Goal: Task Accomplishment & Management: Manage account settings

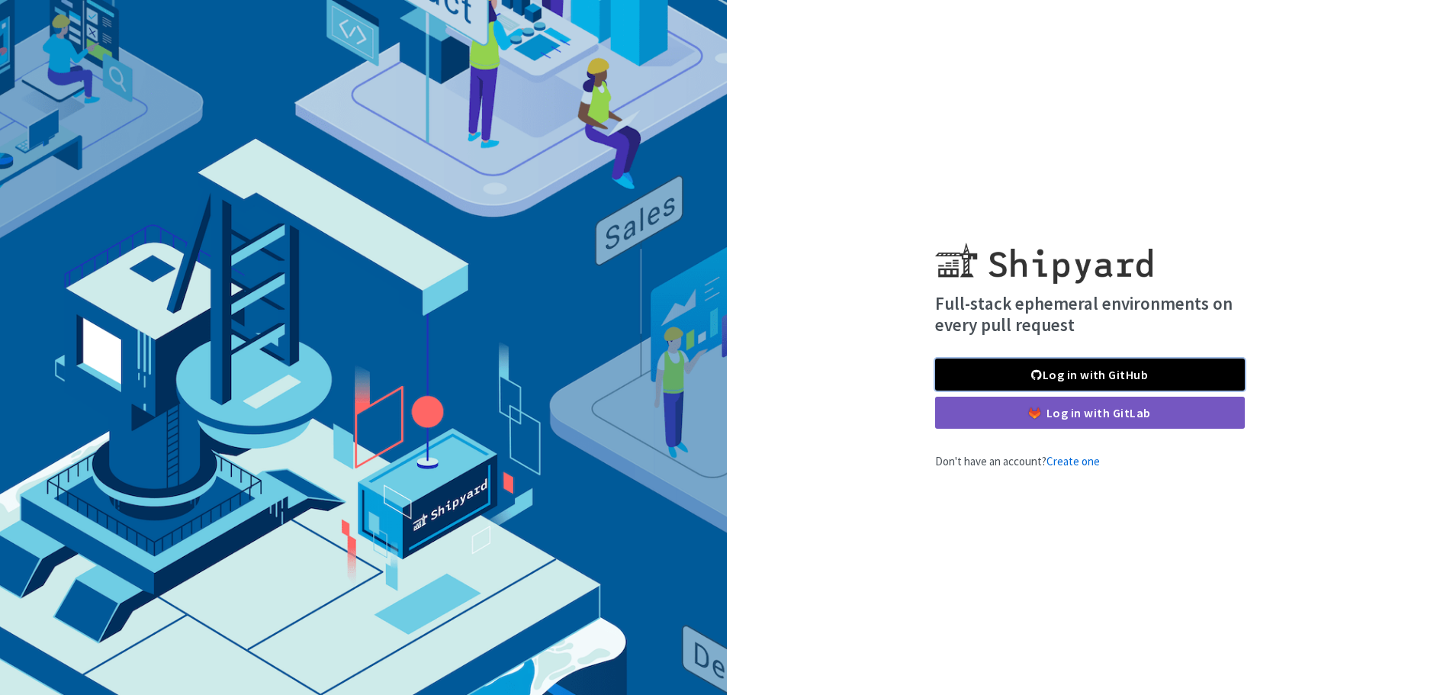
click at [1059, 361] on link "Log in with GitHub" at bounding box center [1090, 374] width 310 height 32
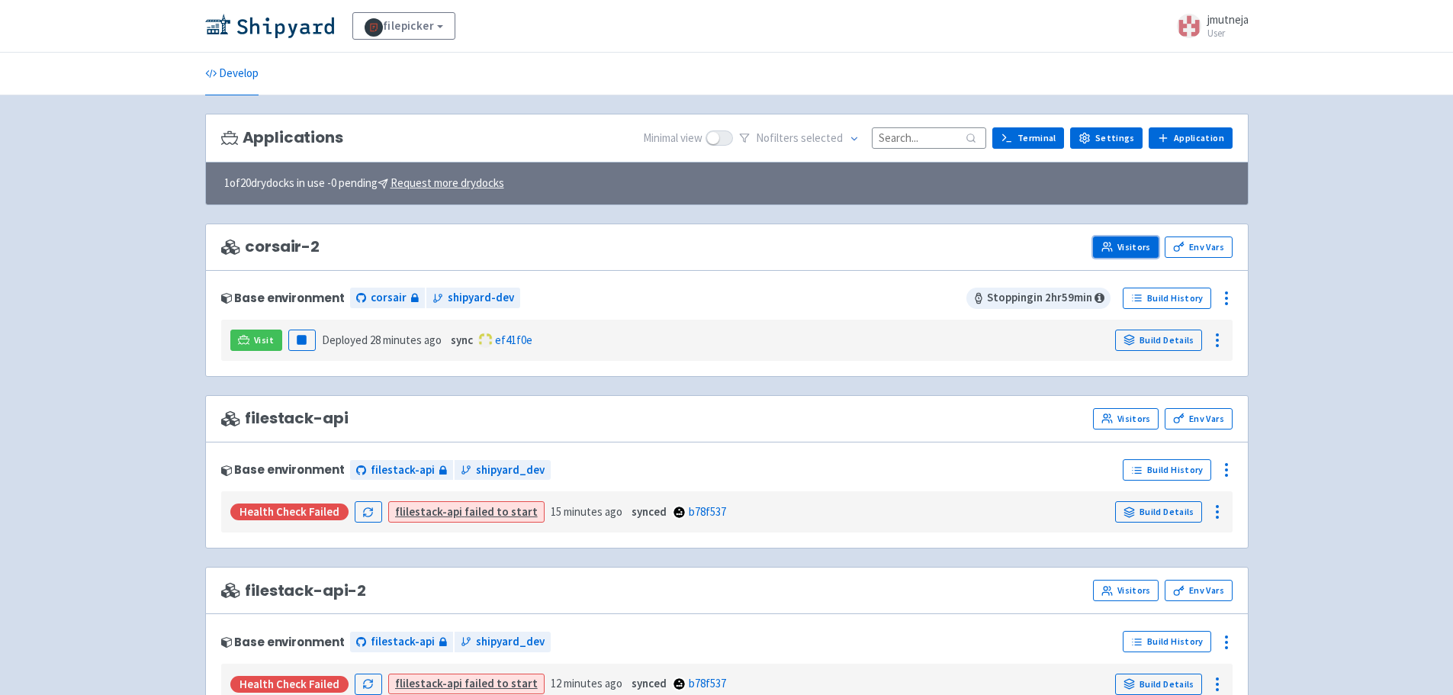
click at [1148, 252] on link "Visitors" at bounding box center [1126, 246] width 66 height 21
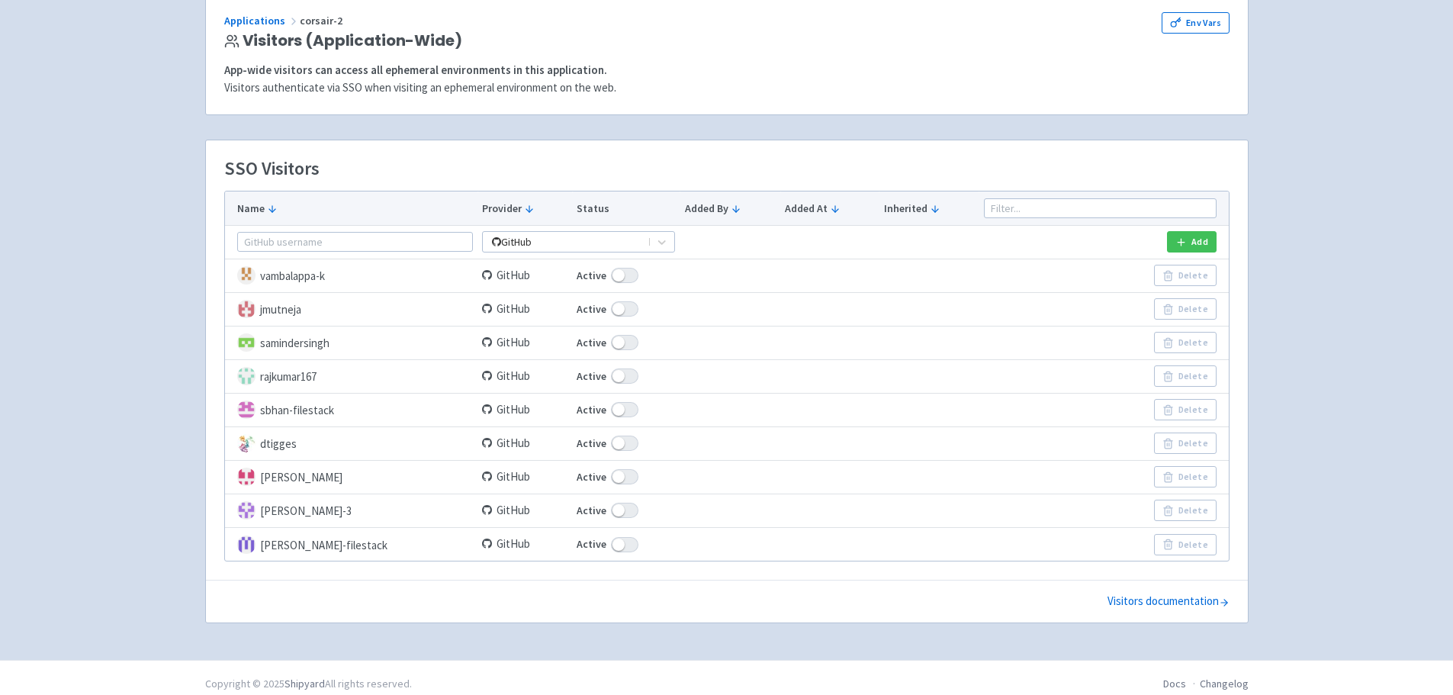
scroll to position [133, 0]
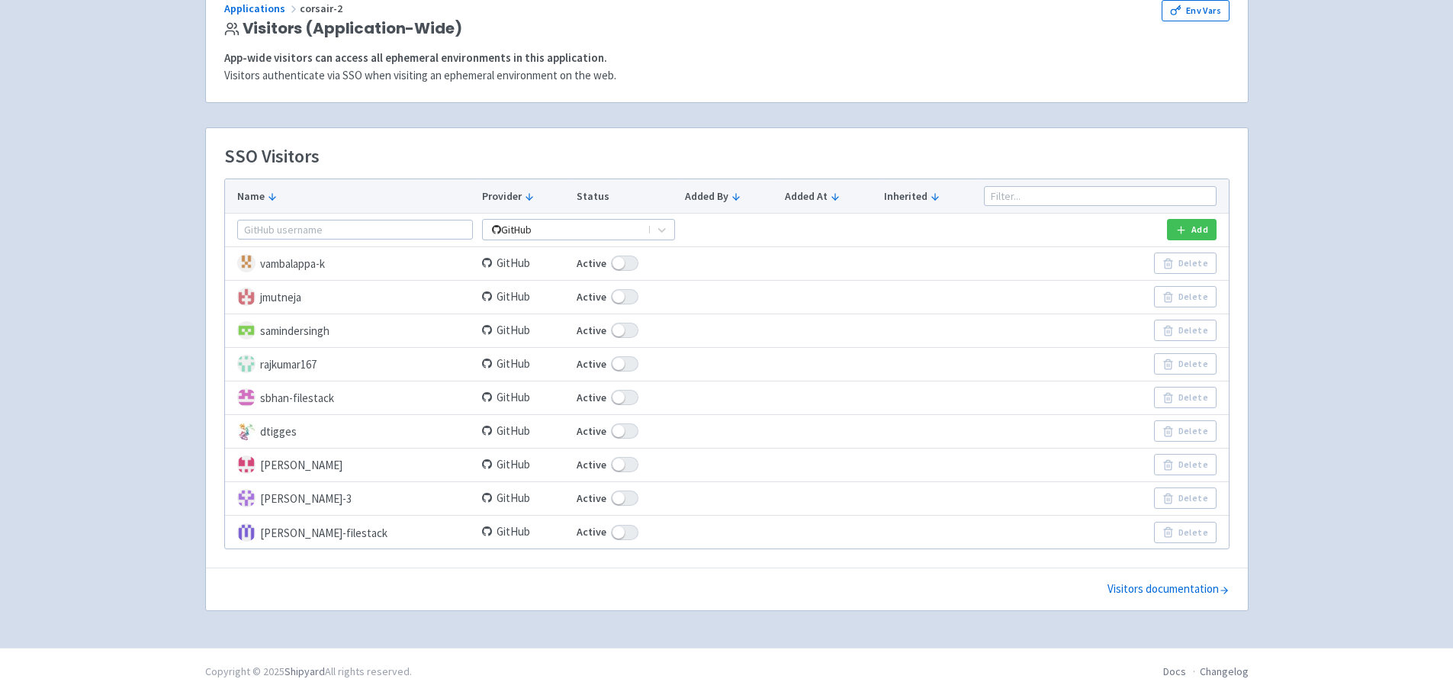
click at [611, 291] on span at bounding box center [624, 296] width 27 height 15
click at [587, 292] on input "Active" at bounding box center [582, 297] width 10 height 10
checkbox input "false"
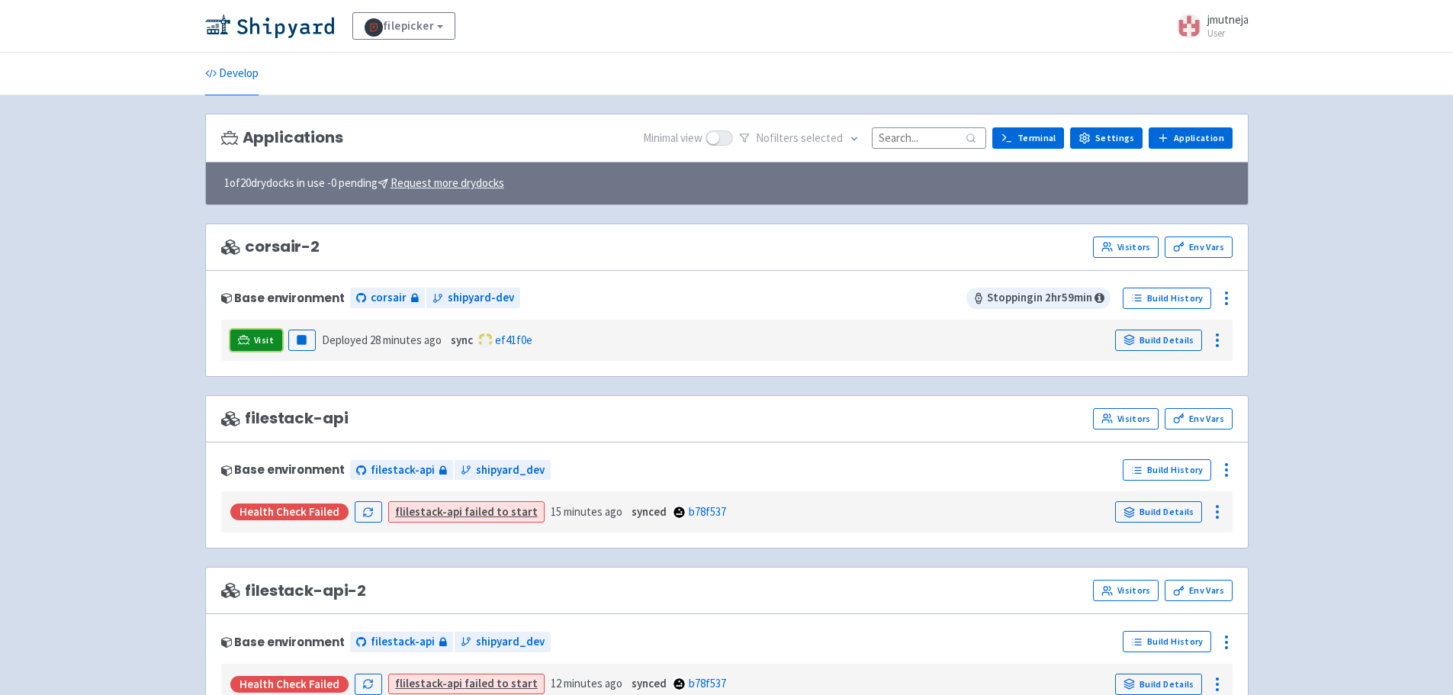
click at [233, 336] on link "Visit" at bounding box center [256, 339] width 52 height 21
click at [1133, 236] on link "Visitors" at bounding box center [1126, 246] width 66 height 21
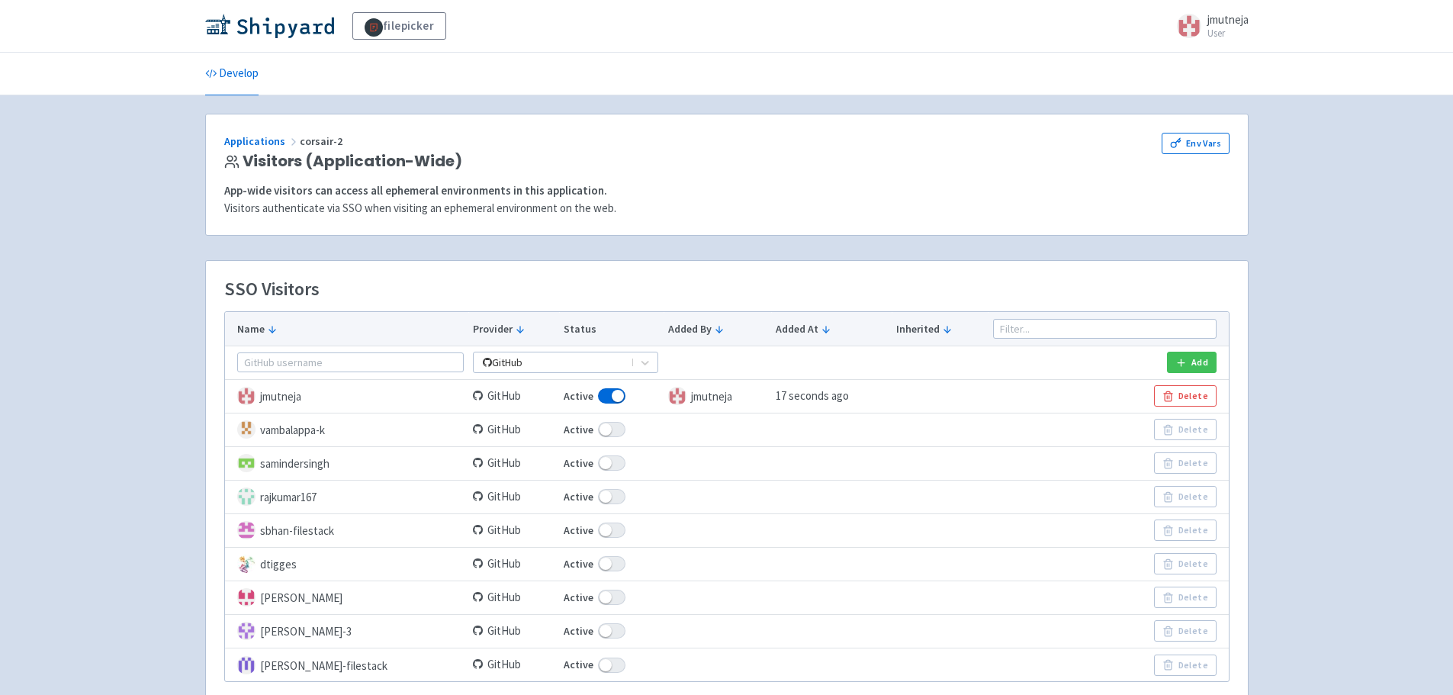
scroll to position [133, 0]
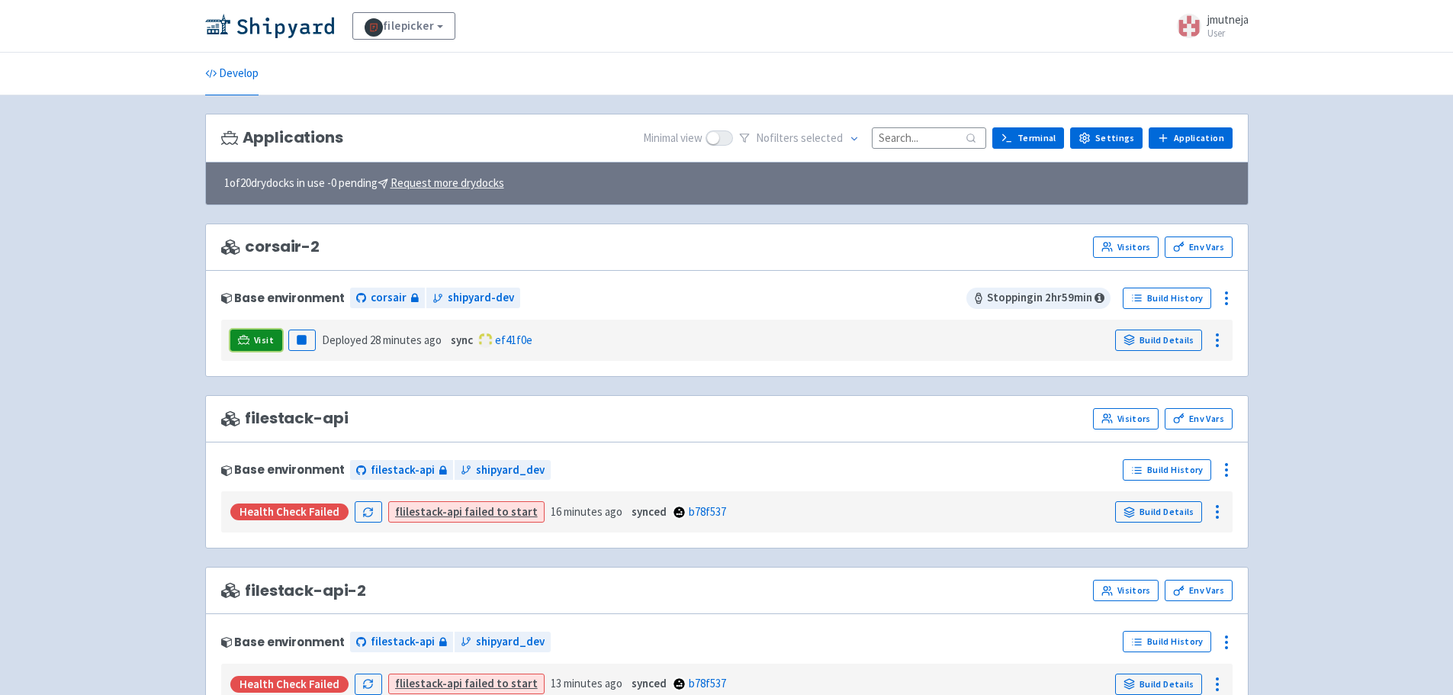
click at [269, 344] on span "Visit" at bounding box center [264, 340] width 20 height 12
click at [258, 343] on span "Visit" at bounding box center [264, 340] width 20 height 12
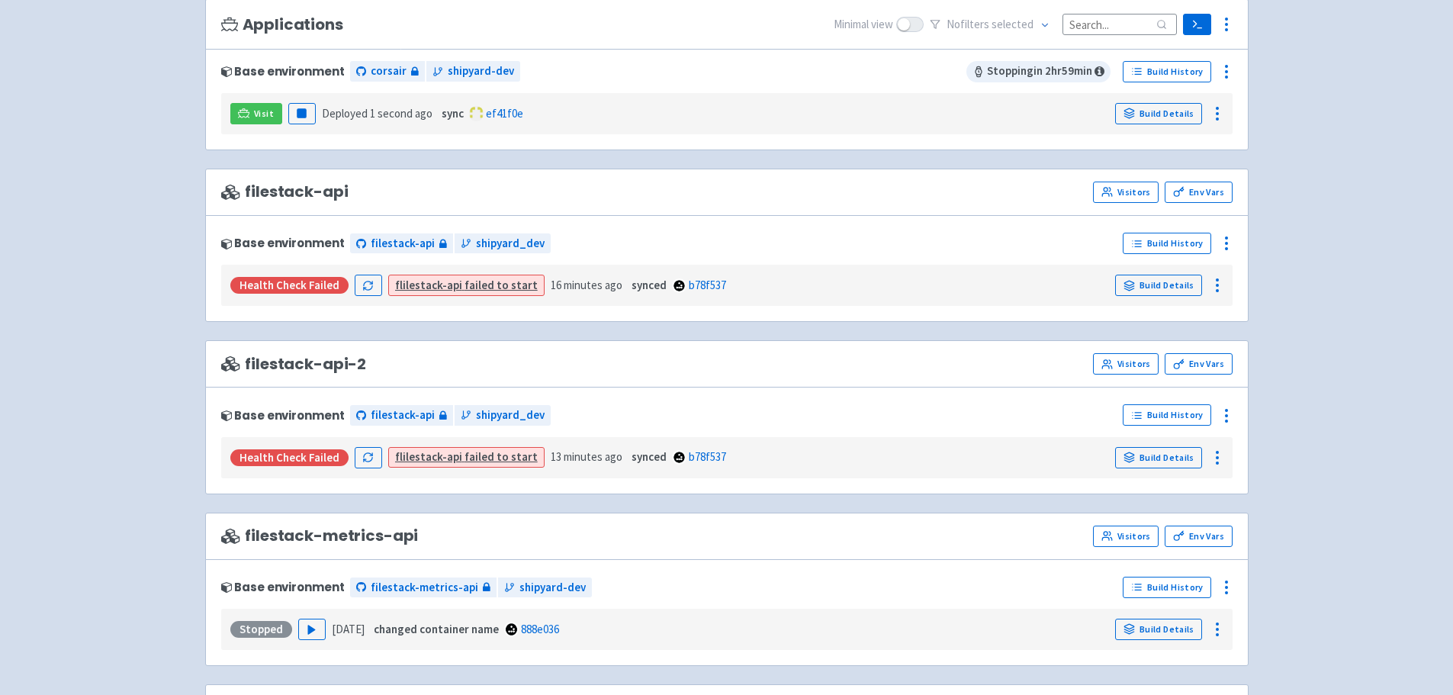
scroll to position [229, 0]
click at [256, 96] on div "Visit Pause Deployed 1 second ago sync ef41f0e Build Details" at bounding box center [726, 112] width 1011 height 41
click at [256, 117] on span "Visit" at bounding box center [264, 113] width 20 height 12
click at [1133, 178] on div "filestack-api Visitors Env Vars" at bounding box center [726, 191] width 1043 height 47
click at [1128, 188] on link "Visitors" at bounding box center [1126, 191] width 66 height 21
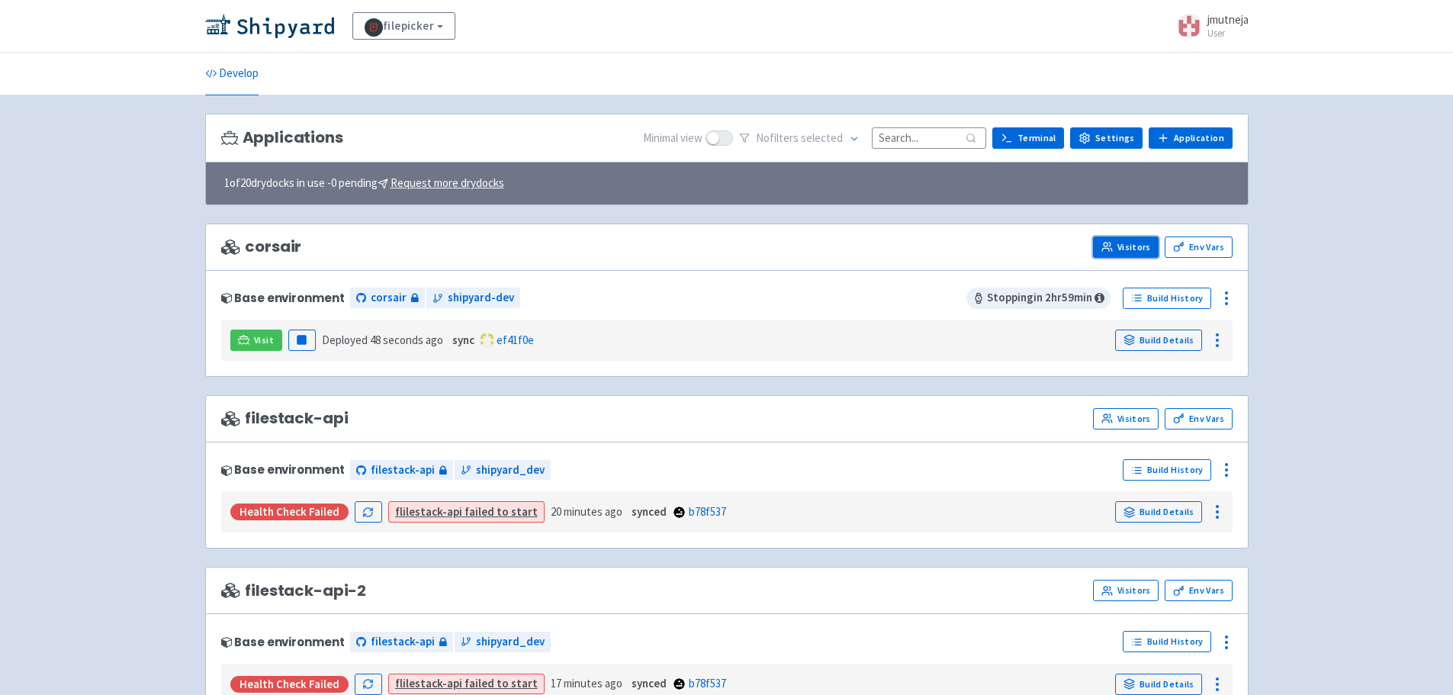
click at [1134, 248] on link "Visitors" at bounding box center [1126, 246] width 66 height 21
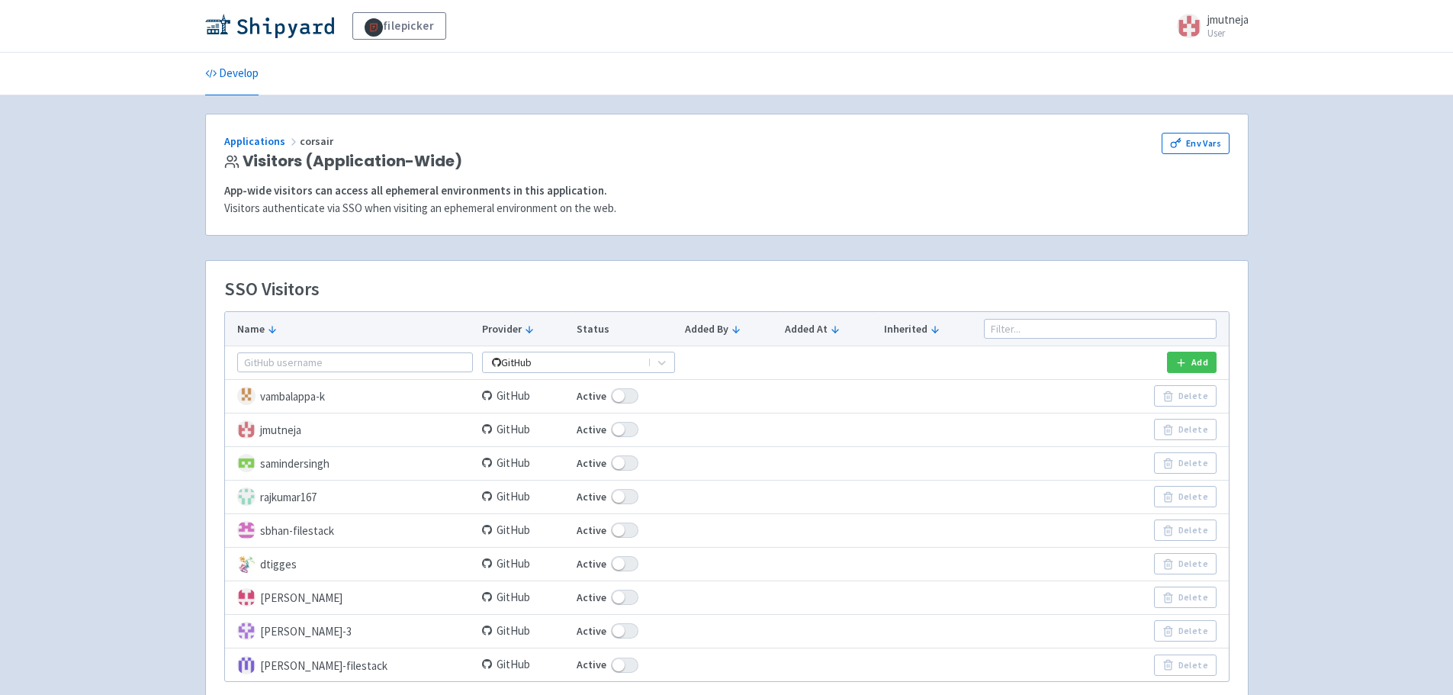
click at [612, 424] on span at bounding box center [624, 429] width 27 height 15
click at [587, 425] on input "Active" at bounding box center [582, 430] width 10 height 10
checkbox input "false"
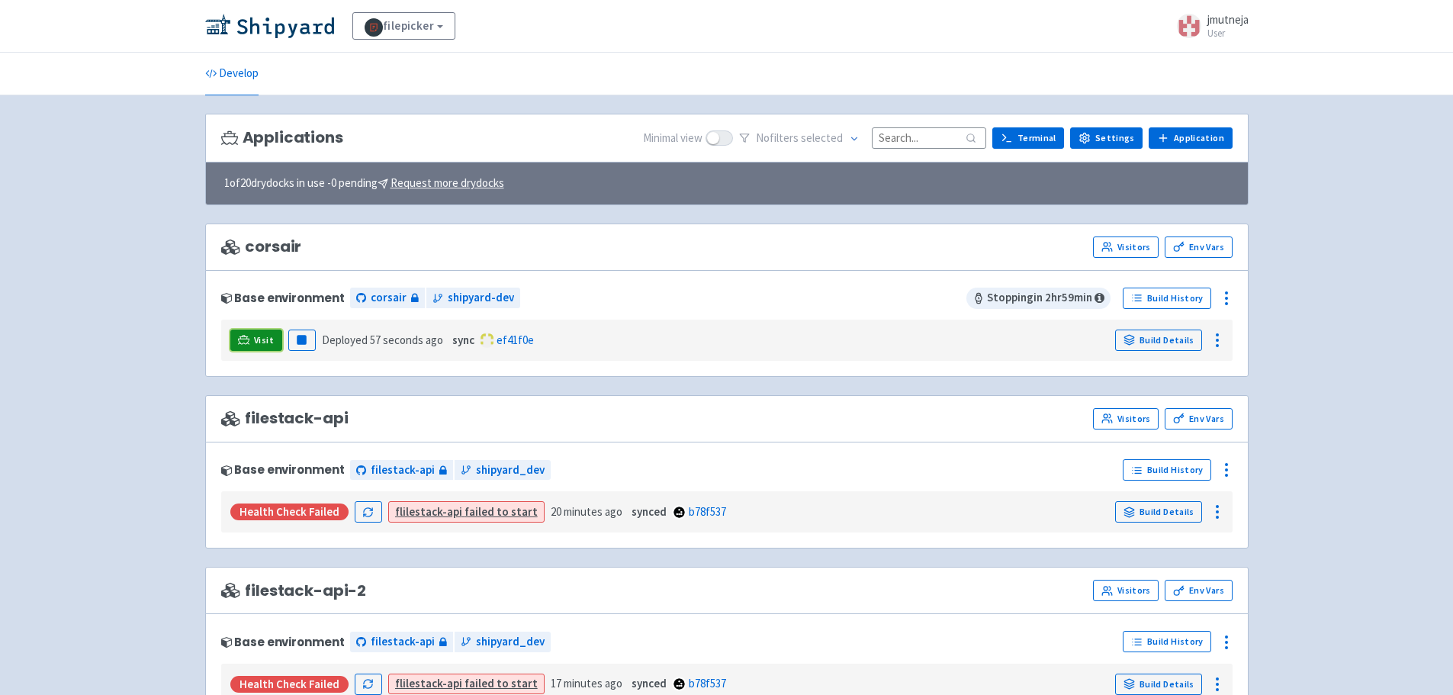
click at [268, 336] on span "Visit" at bounding box center [264, 340] width 20 height 12
click at [1127, 239] on link "Visitors" at bounding box center [1126, 246] width 66 height 21
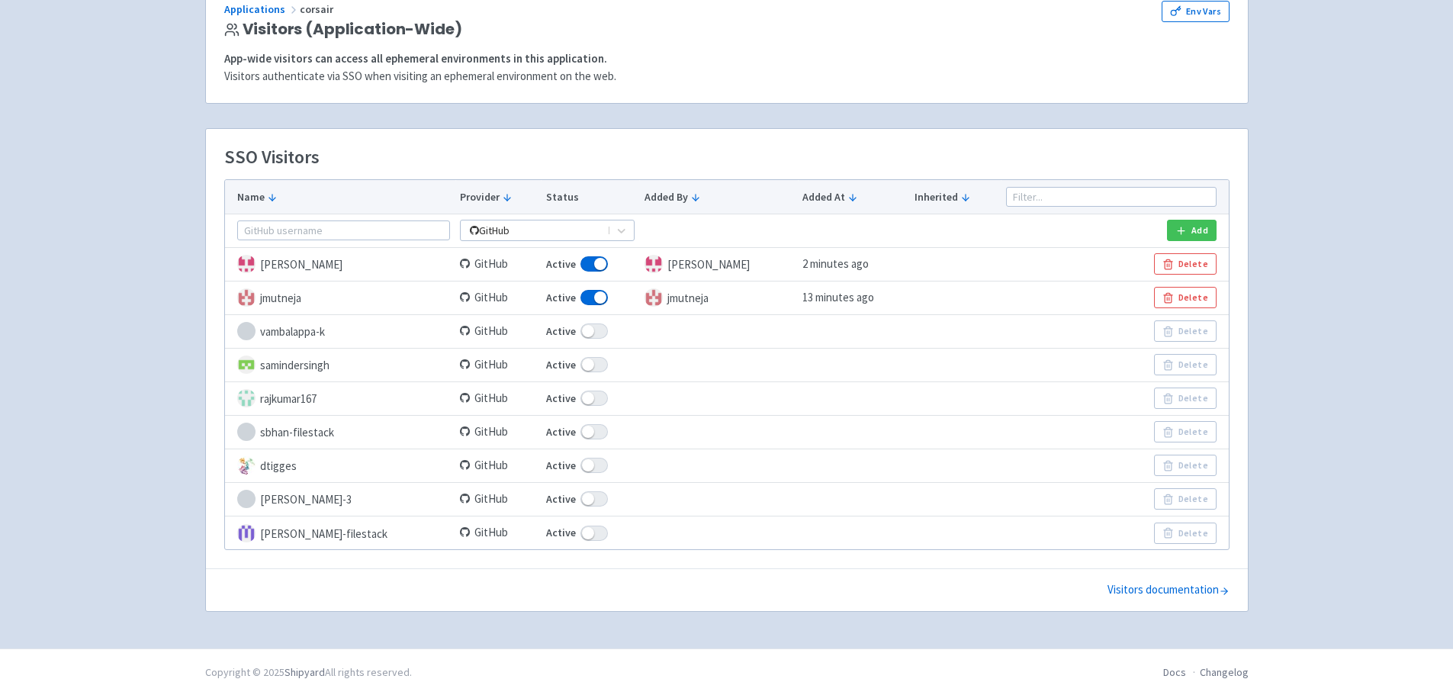
scroll to position [133, 0]
click at [589, 363] on span at bounding box center [593, 363] width 27 height 15
click at [556, 363] on input "Active" at bounding box center [551, 364] width 10 height 10
checkbox input "false"
